Goal: Task Accomplishment & Management: Use online tool/utility

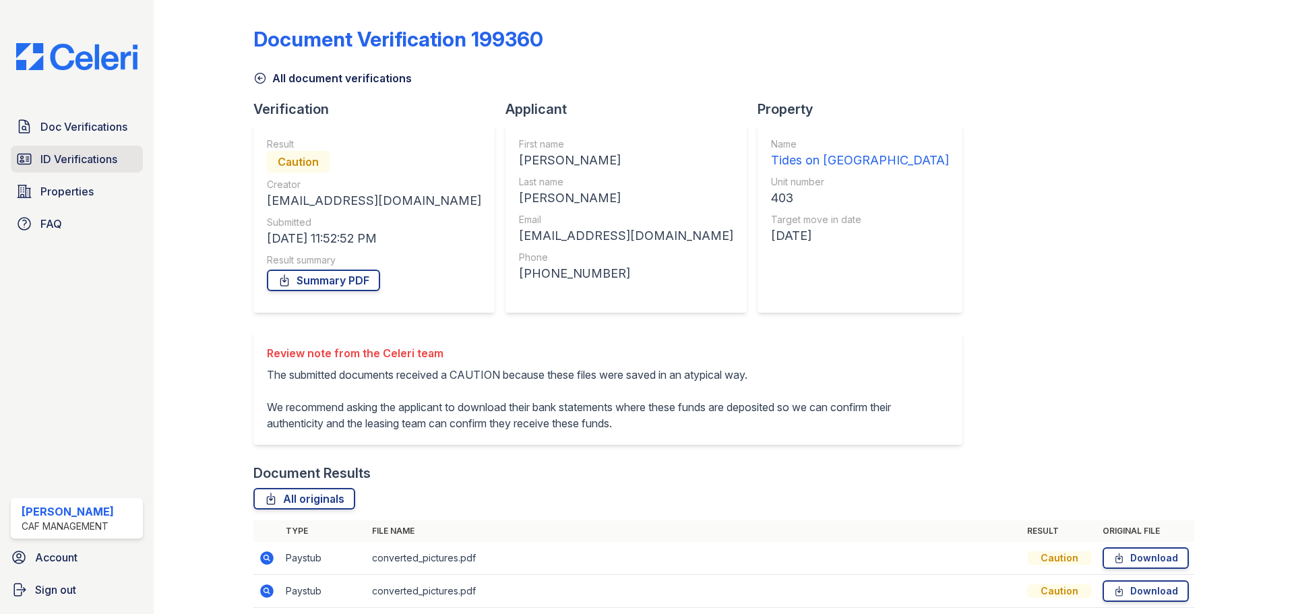
click at [64, 154] on span "ID Verifications" at bounding box center [78, 159] width 77 height 16
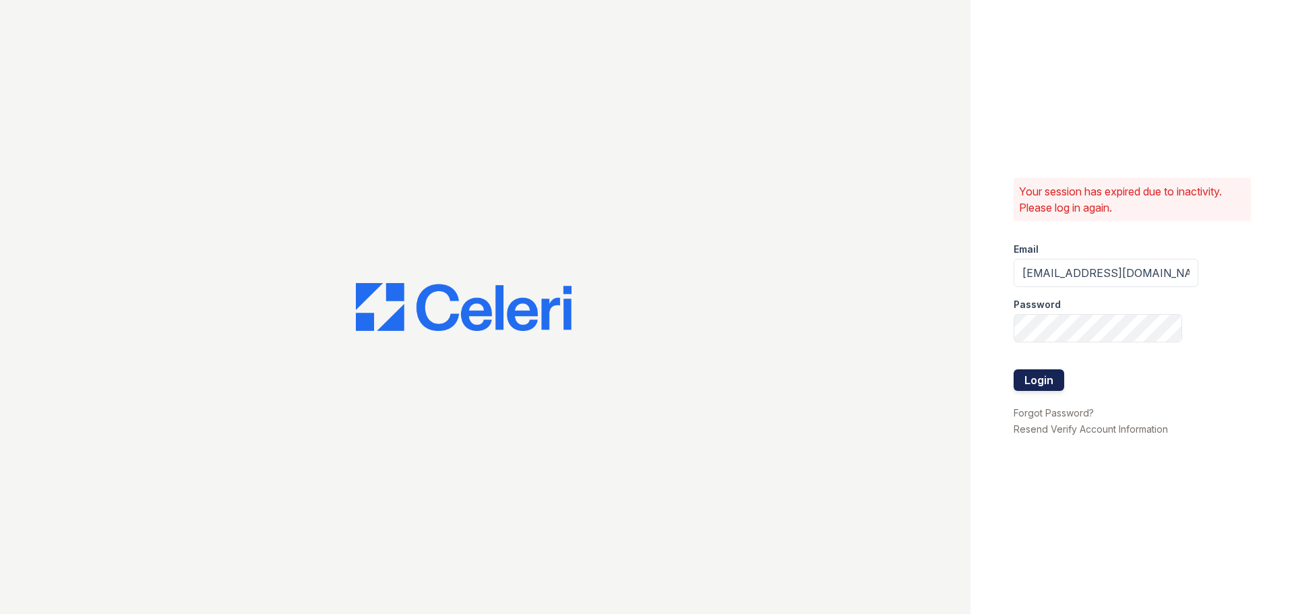
click at [1032, 387] on button "Login" at bounding box center [1039, 380] width 51 height 22
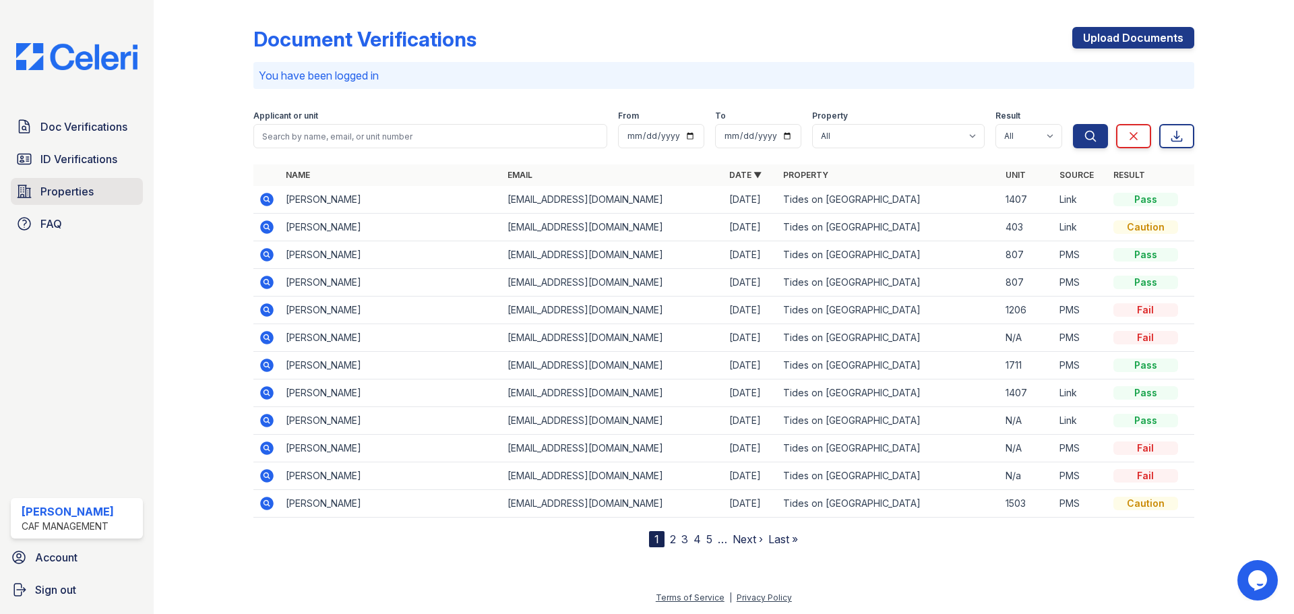
click at [67, 200] on span "Properties" at bounding box center [66, 191] width 53 height 16
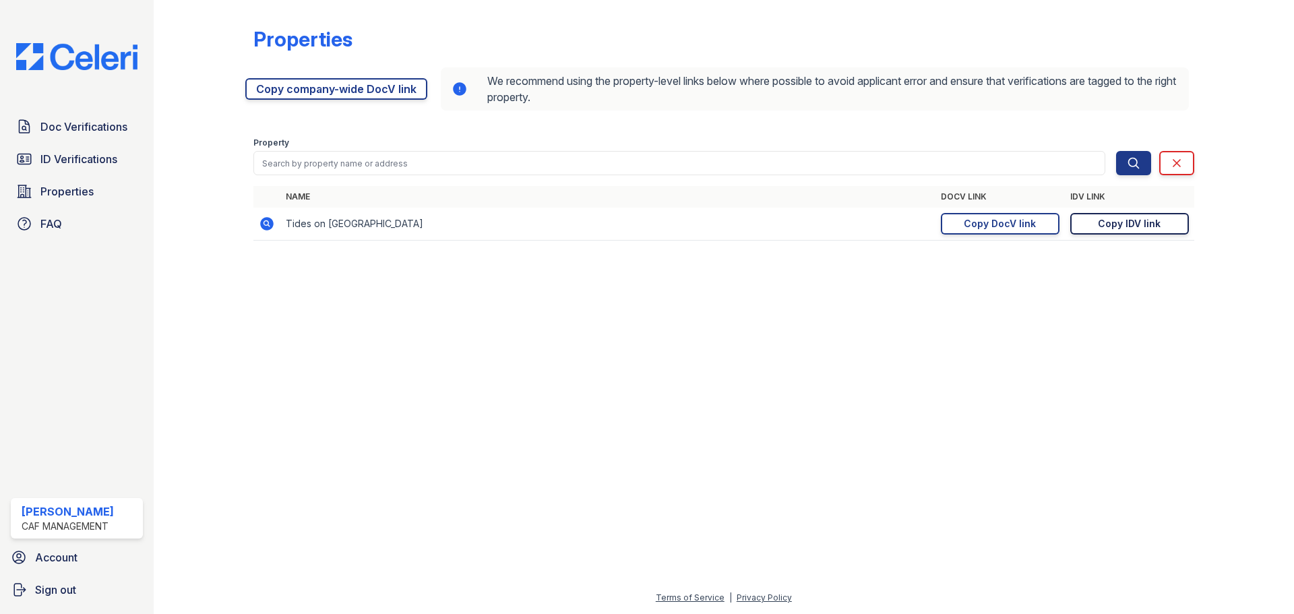
click at [1096, 222] on link "Copy IDV link Copy link" at bounding box center [1129, 224] width 119 height 22
click at [86, 157] on span "ID Verifications" at bounding box center [78, 159] width 77 height 16
